Goal: Task Accomplishment & Management: Manage account settings

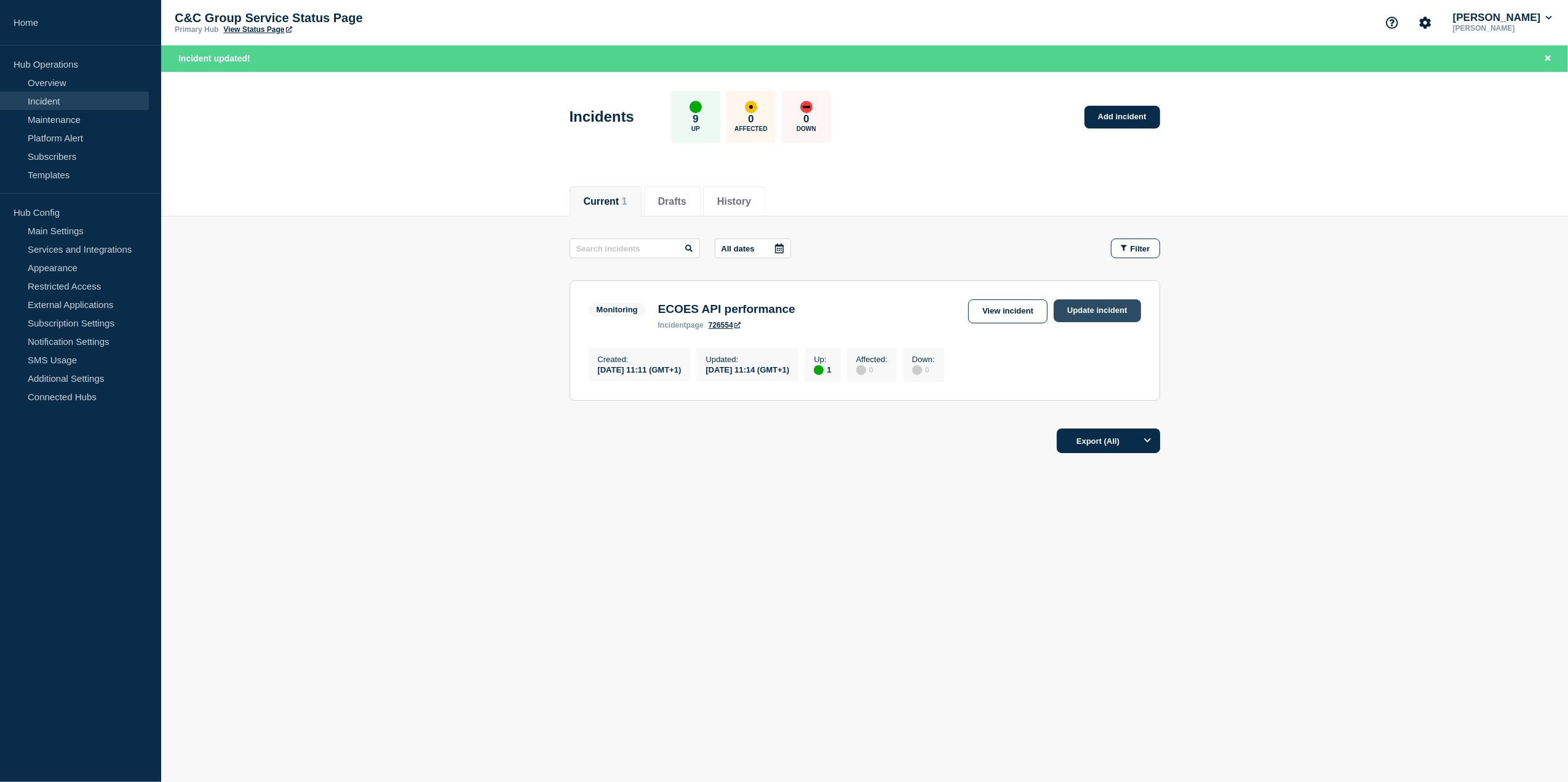
click at [1080, 311] on link "Update incident" at bounding box center [1098, 311] width 87 height 23
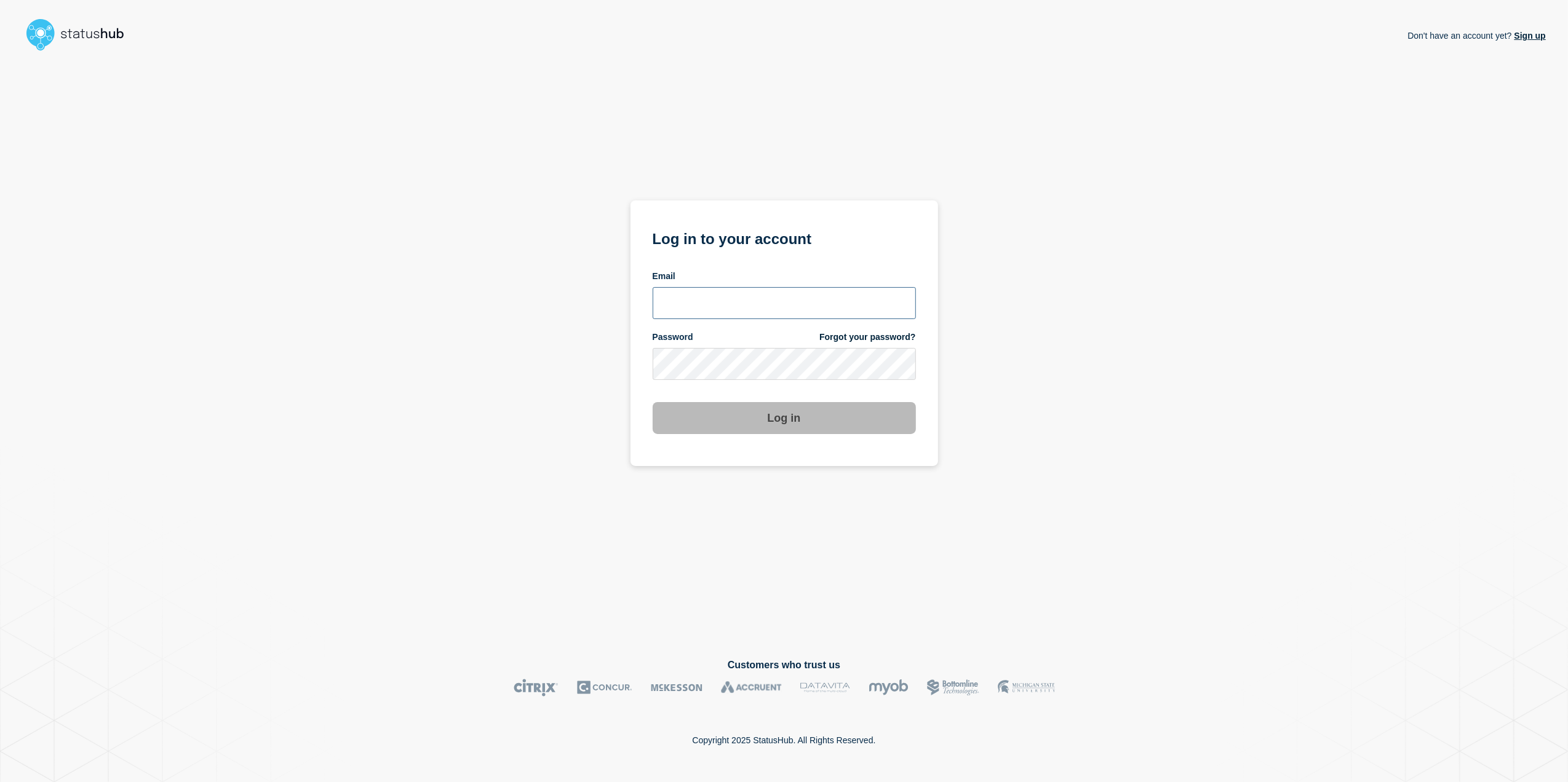
type input "toni.wilson@candc-uk.com"
click at [824, 421] on button "Log in" at bounding box center [784, 418] width 263 height 32
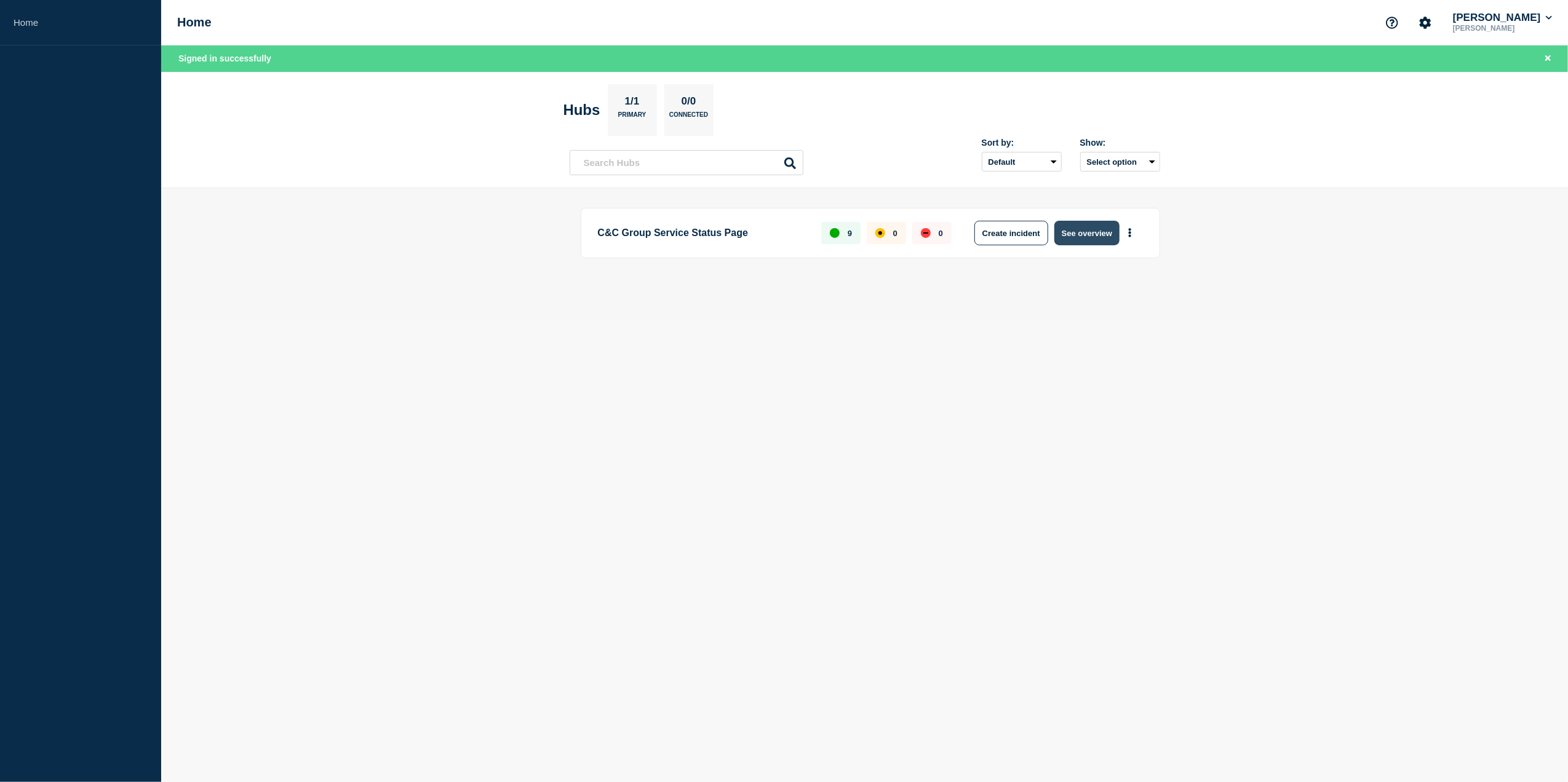
click at [1089, 230] on button "See overview" at bounding box center [1087, 233] width 65 height 25
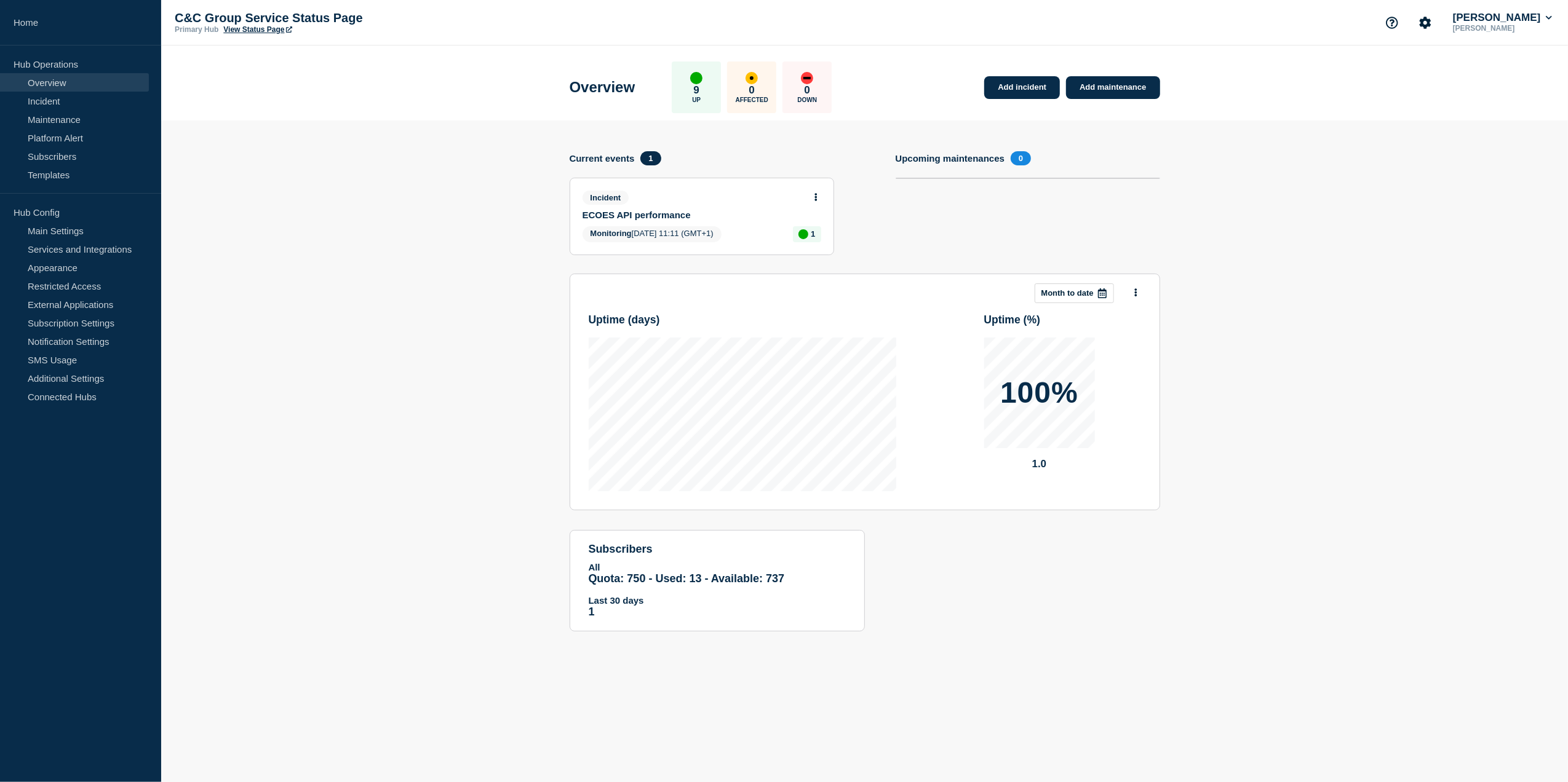
click at [812, 193] on button at bounding box center [815, 197] width 10 height 10
click at [822, 240] on link "Update incident" at bounding box center [815, 242] width 60 height 10
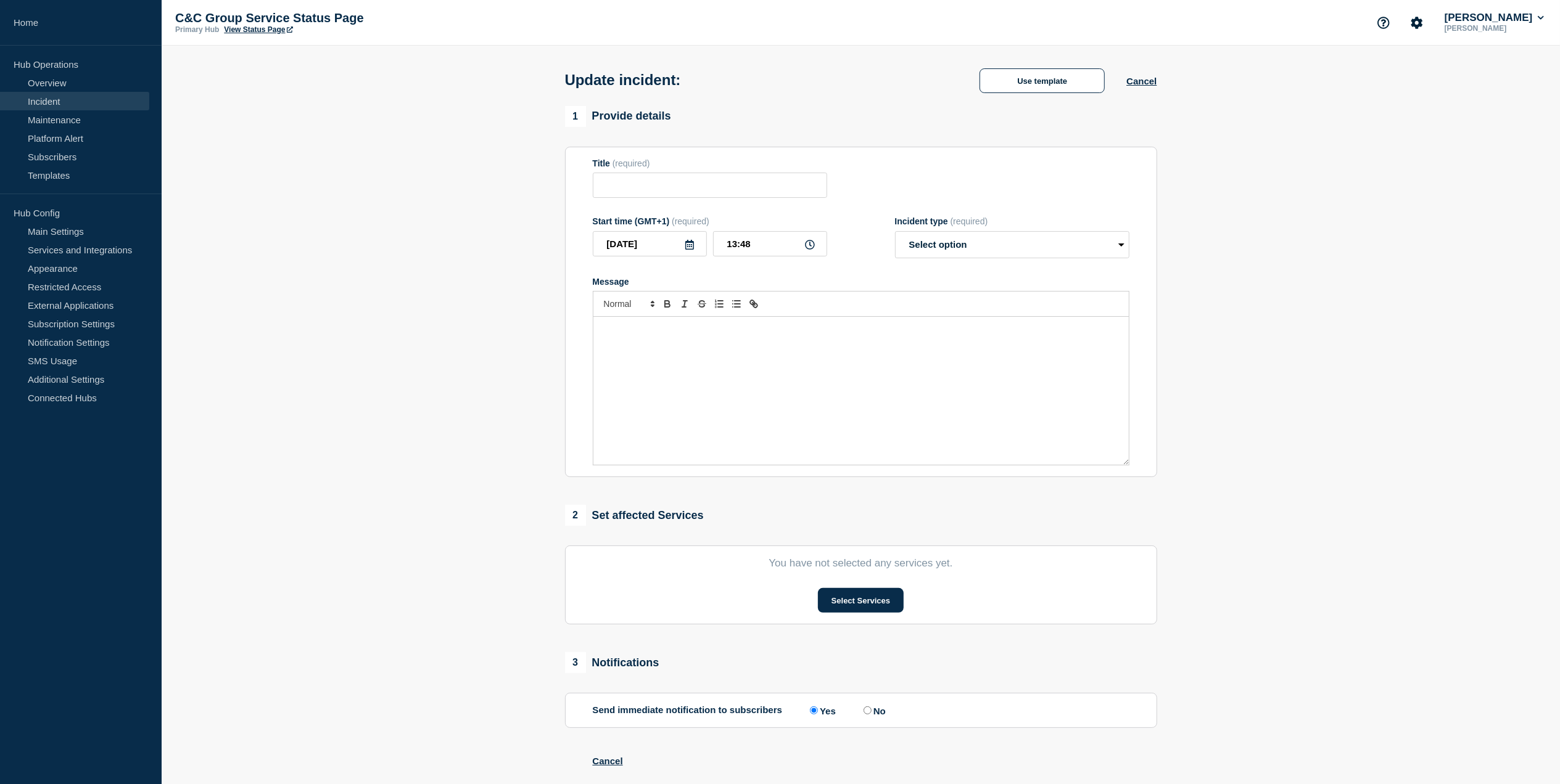
type input "ECOES API performance"
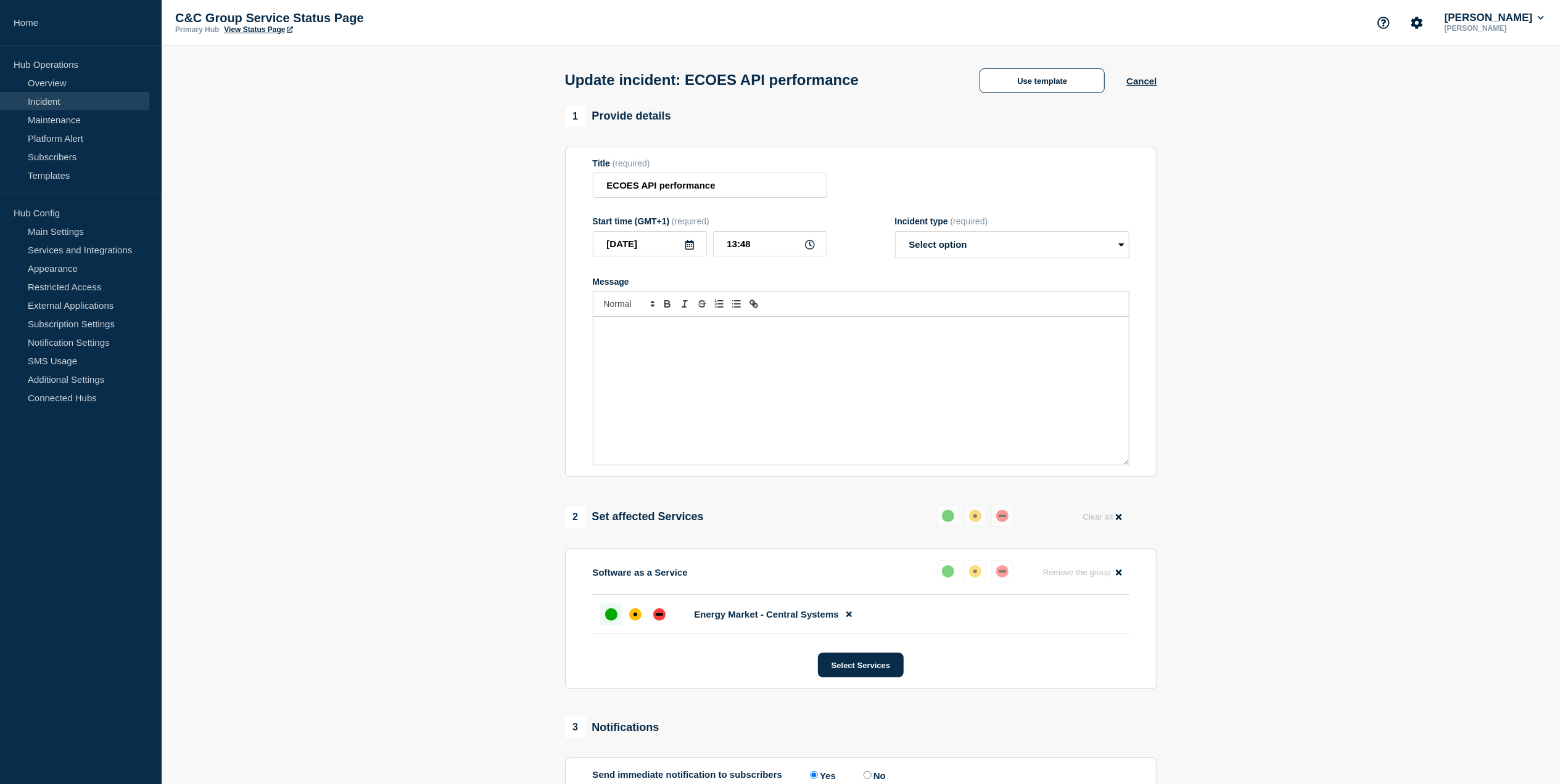
click at [849, 348] on div "Message" at bounding box center [862, 391] width 536 height 148
click at [1028, 252] on select "Select option Investigating Identified Monitoring Resolved" at bounding box center [1012, 245] width 234 height 27
click at [895, 235] on select "Select option Investigating Identified Monitoring Resolved" at bounding box center [1012, 245] width 234 height 27
click at [1038, 249] on select "Select option Investigating Identified Monitoring Resolved" at bounding box center [1012, 245] width 234 height 27
select select "resolved"
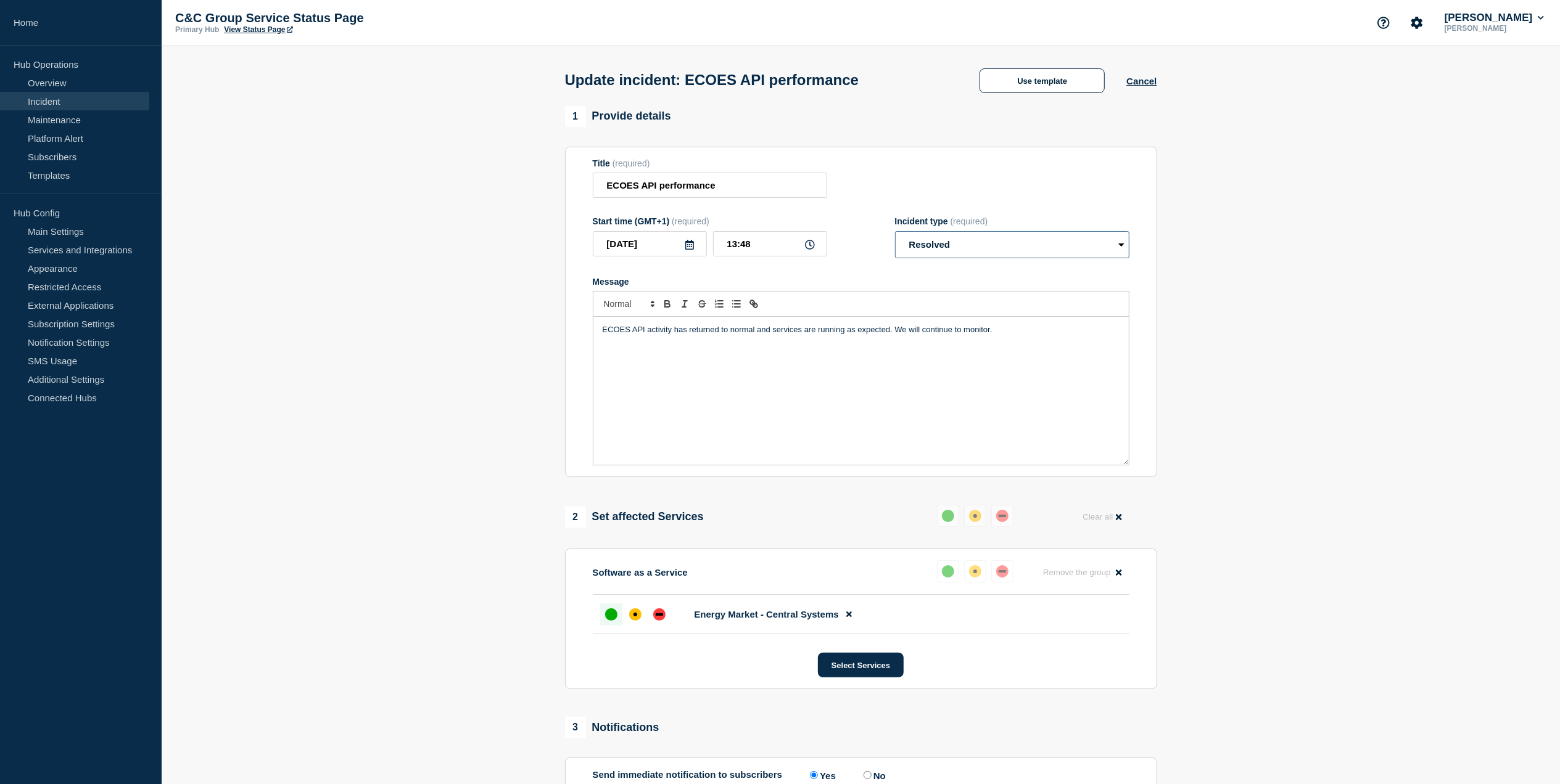
click at [895, 235] on select "Select option Investigating Identified Monitoring Resolved" at bounding box center [1012, 245] width 234 height 27
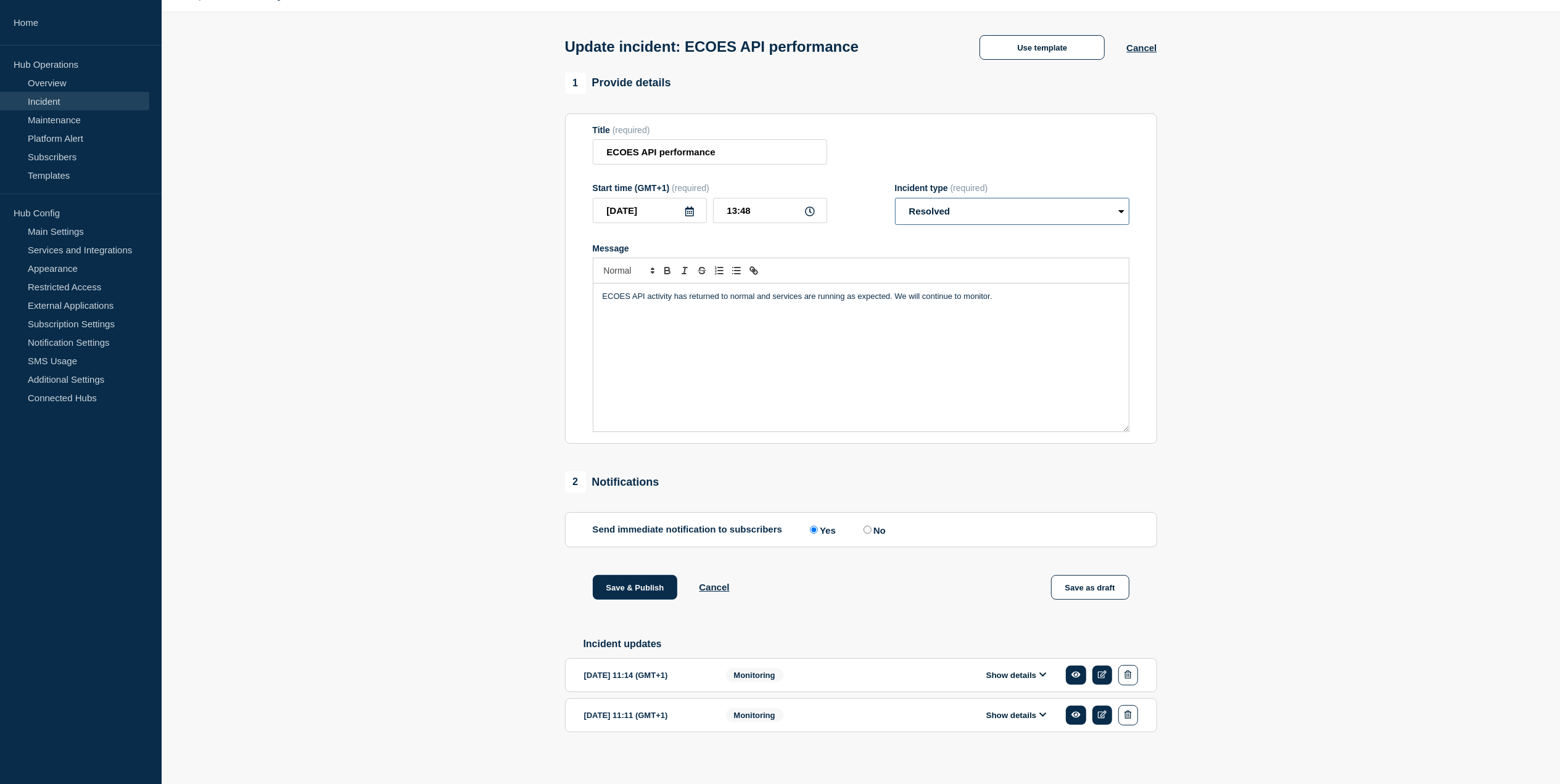
scroll to position [48, 0]
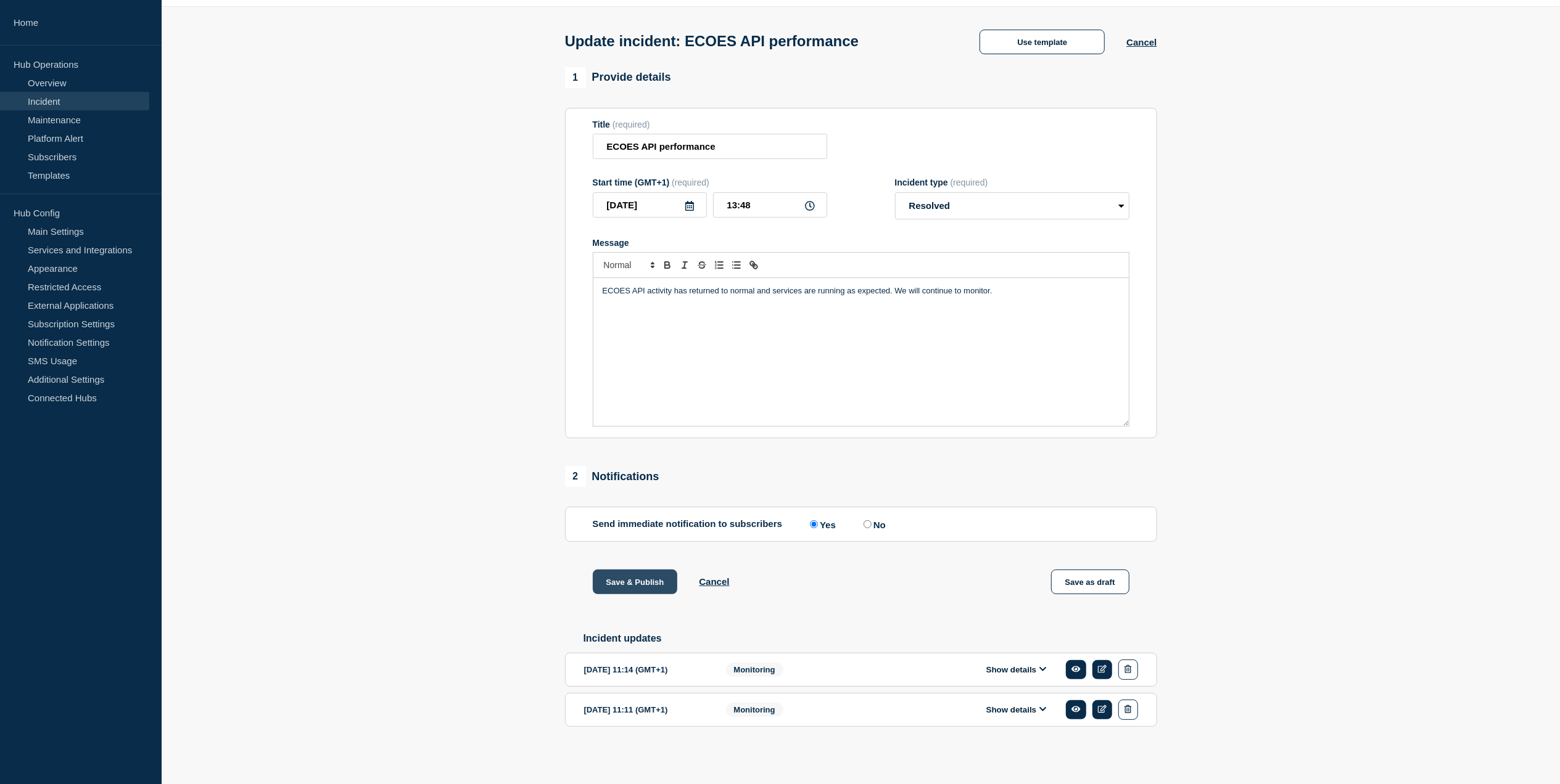
click at [654, 571] on button "Save & Publish" at bounding box center [635, 582] width 85 height 25
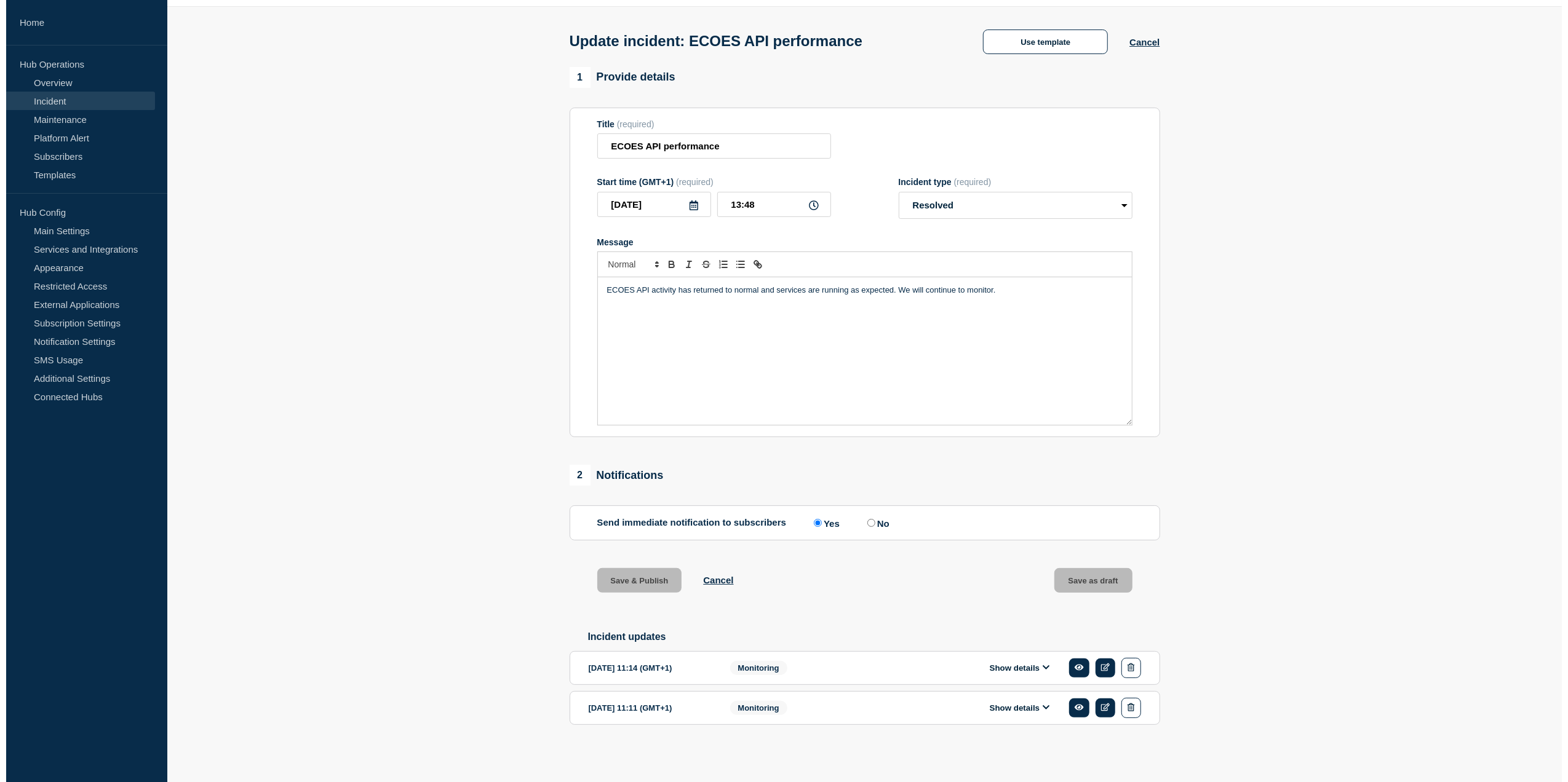
scroll to position [0, 0]
